Goal: Communication & Community: Answer question/provide support

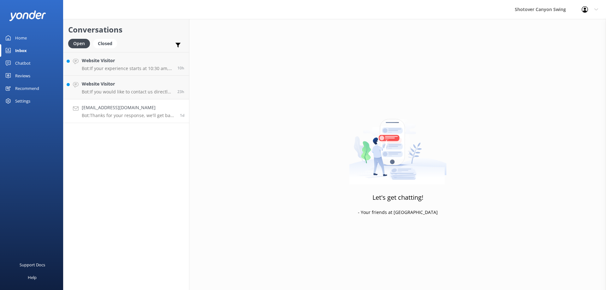
click at [123, 110] on h4 "[EMAIL_ADDRESS][DOMAIN_NAME]" at bounding box center [128, 107] width 93 height 7
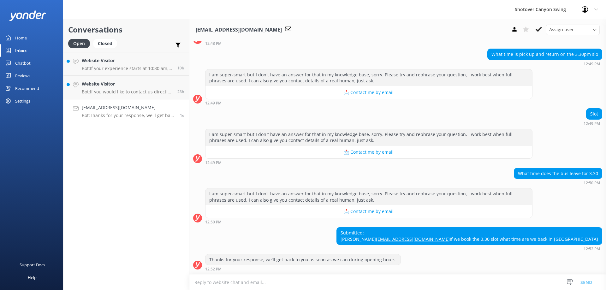
scroll to position [135, 0]
drag, startPoint x: 517, startPoint y: 235, endPoint x: 466, endPoint y: 233, distance: 50.9
click at [466, 233] on div "Submitted: [PERSON_NAME] [PERSON_NAME][EMAIL_ADDRESS][DOMAIN_NAME] If we book t…" at bounding box center [469, 236] width 265 height 17
copy link "[EMAIL_ADDRESS][DOMAIN_NAME]"
click at [486, 228] on div "Submitted: [PERSON_NAME] [PERSON_NAME][EMAIL_ADDRESS][DOMAIN_NAME] If we book t…" at bounding box center [469, 236] width 265 height 17
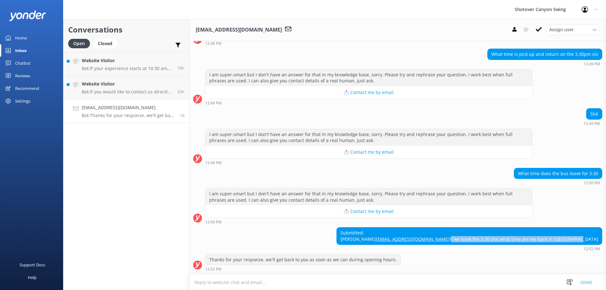
drag, startPoint x: 466, startPoint y: 240, endPoint x: 595, endPoint y: 239, distance: 128.2
click at [595, 239] on div "Submitted: [PERSON_NAME] [PERSON_NAME][EMAIL_ADDRESS][DOMAIN_NAME] If we book t…" at bounding box center [469, 236] width 265 height 17
copy div "If we book the 3.30 slot what time are we back in [GEOGRAPHIC_DATA]"
click at [117, 109] on h4 "[EMAIL_ADDRESS][DOMAIN_NAME]" at bounding box center [128, 107] width 93 height 7
click at [538, 30] on icon at bounding box center [539, 29] width 6 height 6
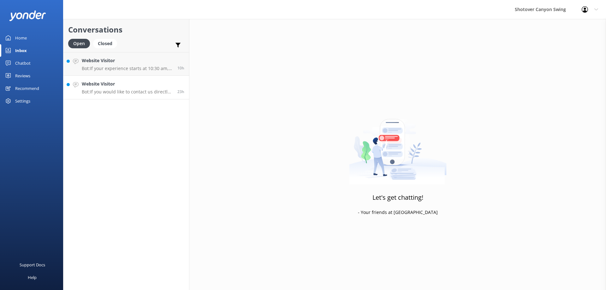
click at [109, 87] on h4 "Website Visitor" at bounding box center [127, 84] width 91 height 7
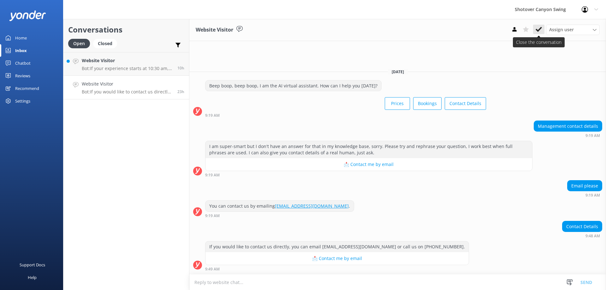
click at [541, 27] on use at bounding box center [539, 29] width 6 height 5
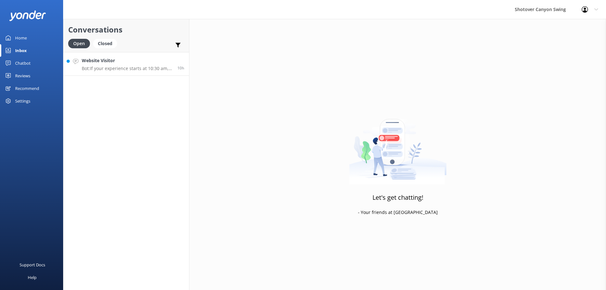
click at [117, 64] on div "Website Visitor Bot: If your experience starts at 10:30 am, you can expect to b…" at bounding box center [127, 64] width 91 height 14
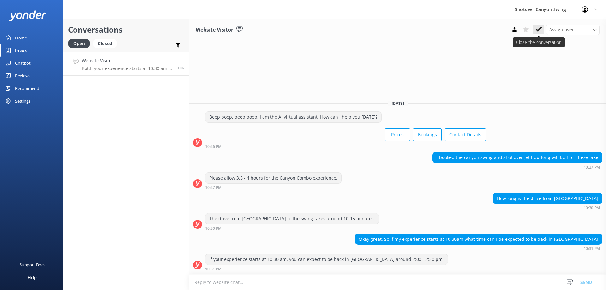
click at [540, 32] on icon at bounding box center [539, 29] width 6 height 6
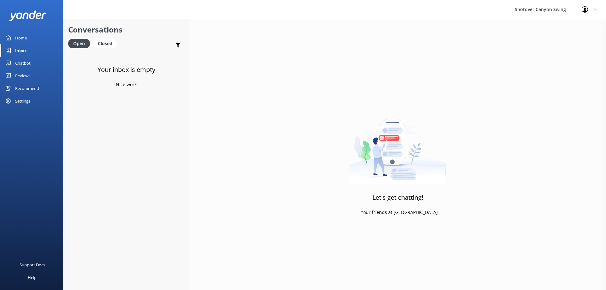
click at [33, 51] on link "Inbox" at bounding box center [31, 50] width 63 height 13
